Goal: Navigation & Orientation: Find specific page/section

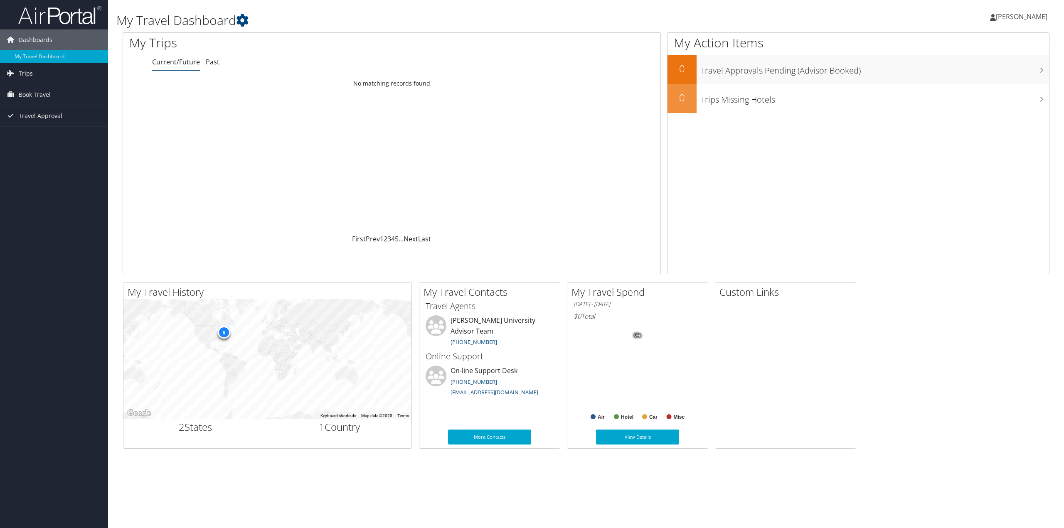
click at [1023, 20] on span "[PERSON_NAME]" at bounding box center [1022, 16] width 52 height 9
click at [979, 51] on link "My Settings" at bounding box center [1000, 46] width 93 height 14
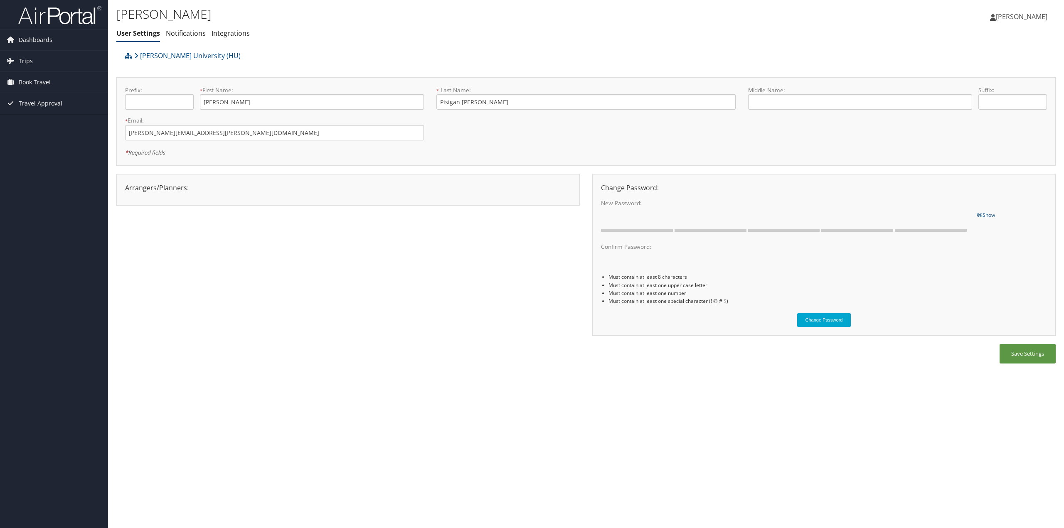
click at [1011, 19] on span "[PERSON_NAME]" at bounding box center [1022, 16] width 52 height 9
click at [994, 59] on link "Travel Agency Contacts" at bounding box center [1000, 60] width 93 height 14
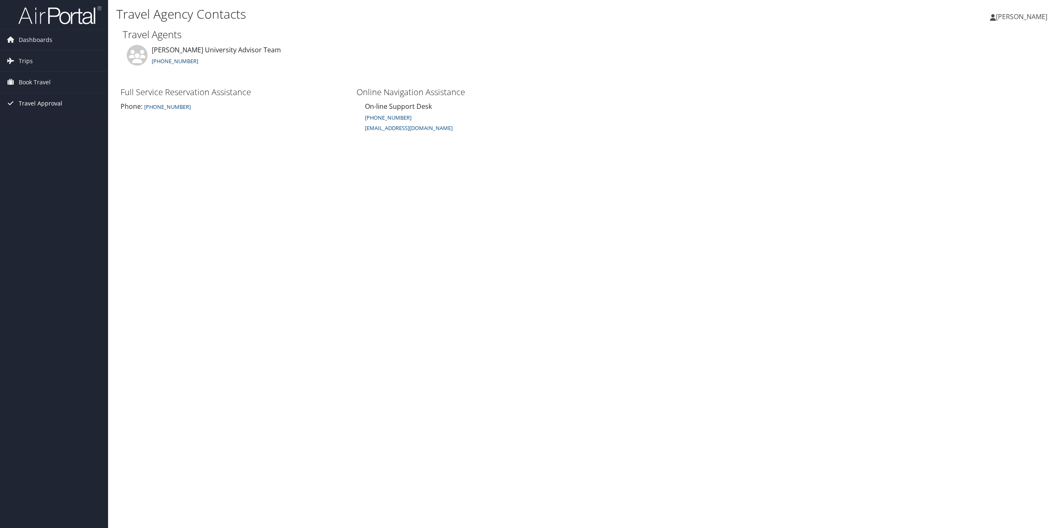
click at [27, 103] on span "Travel Approval" at bounding box center [41, 103] width 44 height 21
click at [65, 121] on link "Pending Trip Approvals" at bounding box center [54, 120] width 108 height 12
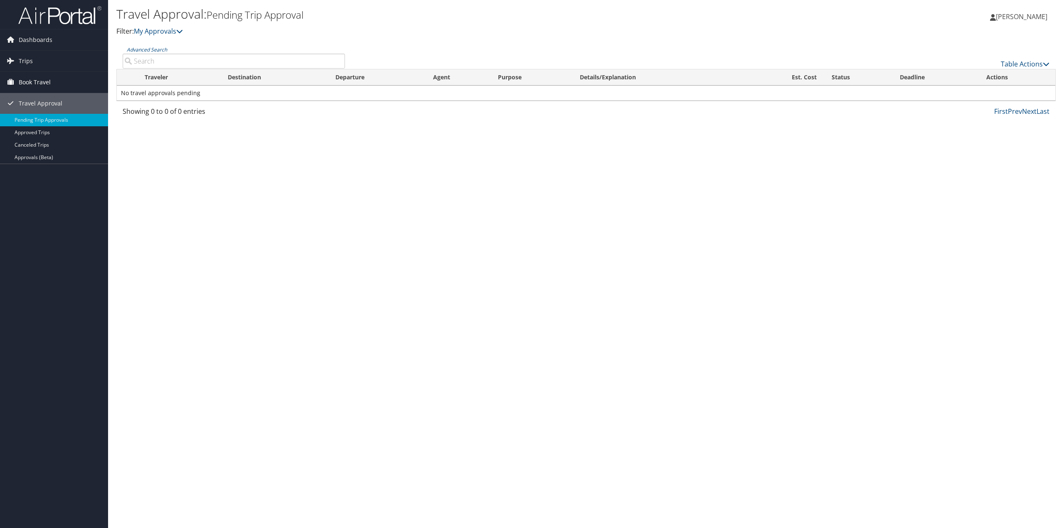
click at [30, 84] on span "Book Travel" at bounding box center [35, 82] width 32 height 21
click at [40, 111] on link "Book/Manage Online Trips" at bounding box center [54, 111] width 108 height 12
click at [33, 47] on span "Dashboards" at bounding box center [36, 40] width 34 height 21
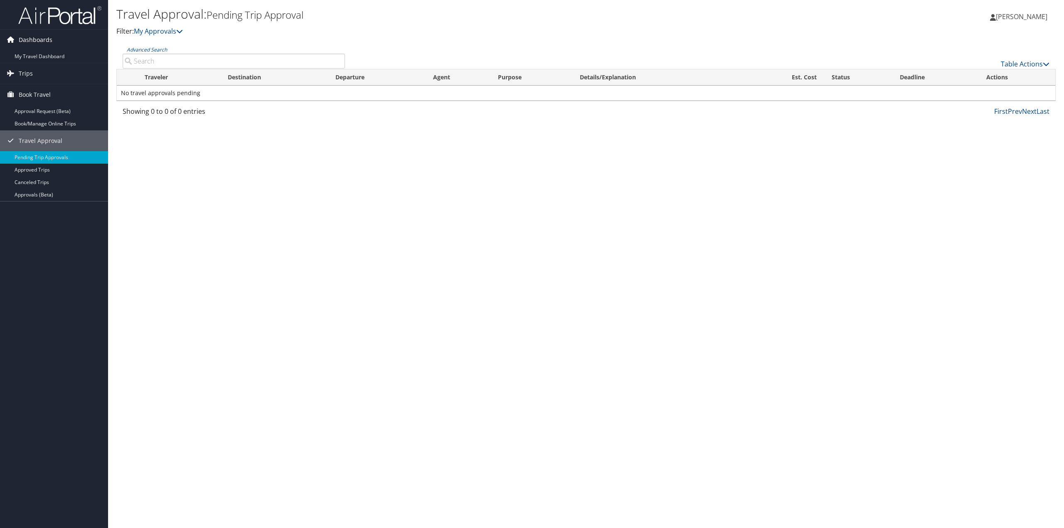
click at [32, 42] on span "Dashboards" at bounding box center [36, 40] width 34 height 21
